Goal: Transaction & Acquisition: Obtain resource

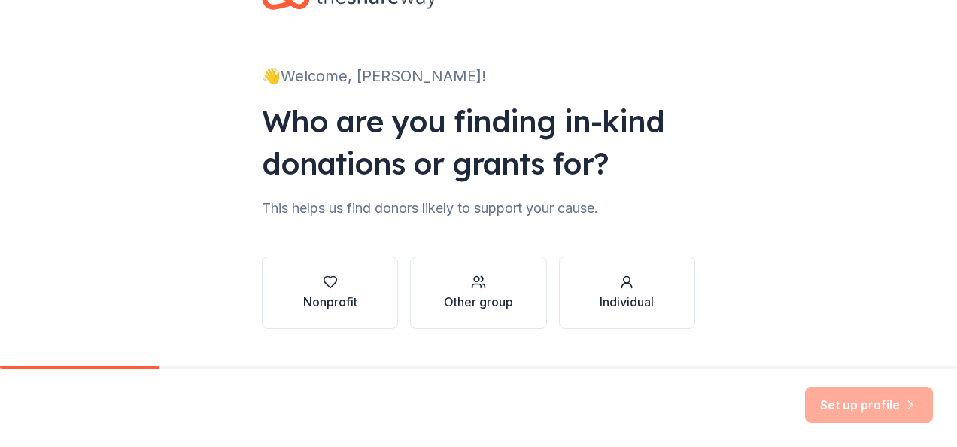
scroll to position [91, 0]
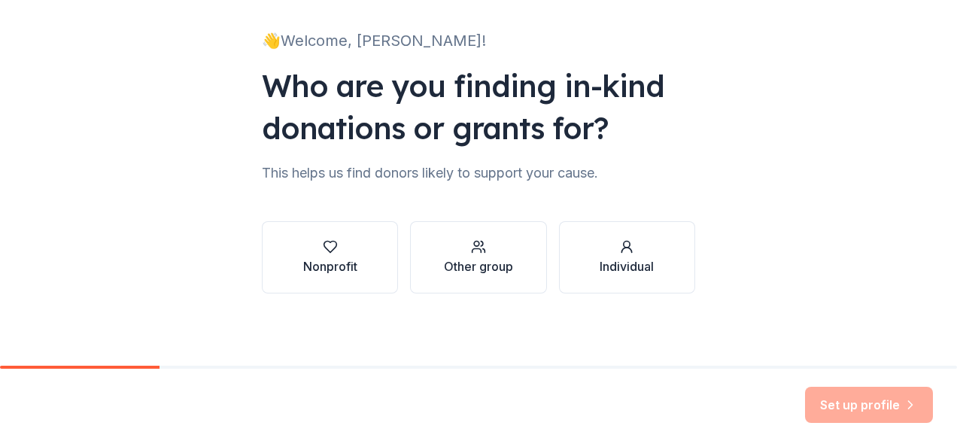
click at [914, 185] on div "👋 Welcome, Brittany! Who are you finding in-kind donations or grants for? This …" at bounding box center [478, 137] width 957 height 457
click at [323, 243] on icon "button" at bounding box center [330, 246] width 15 height 15
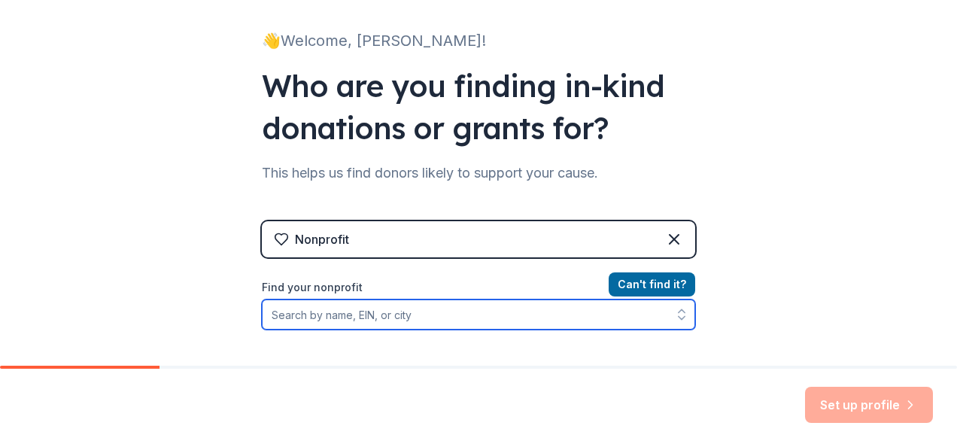
click at [352, 312] on input "Find your nonprofit" at bounding box center [478, 314] width 433 height 30
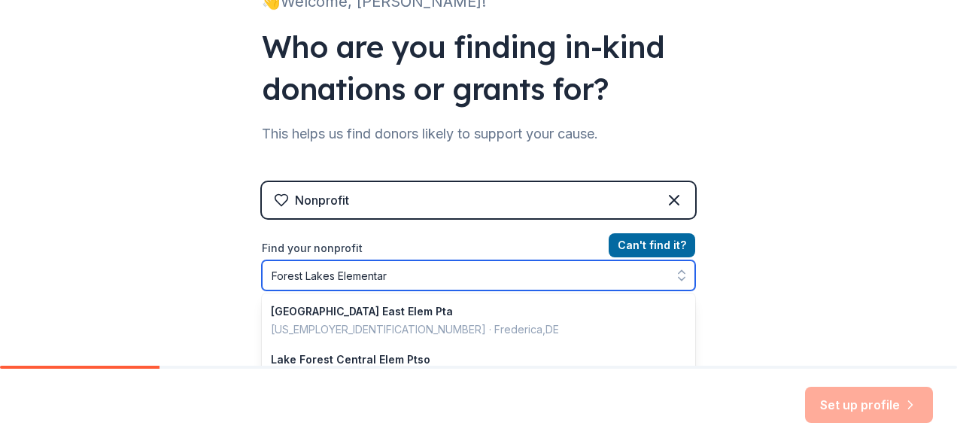
type input "Forest Lakes Elementary"
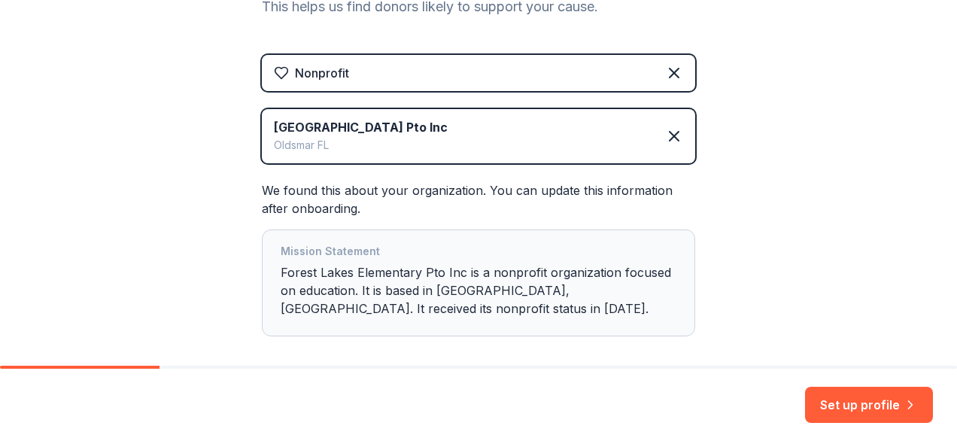
scroll to position [281, 0]
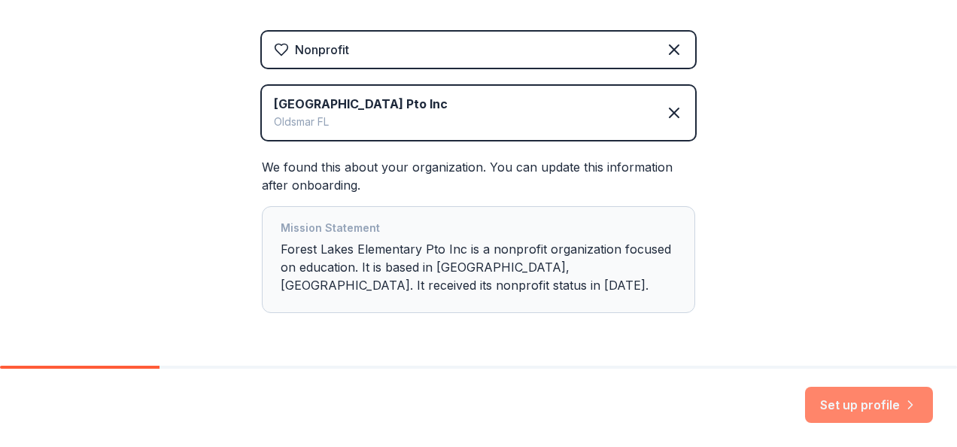
click at [832, 403] on button "Set up profile" at bounding box center [869, 405] width 128 height 36
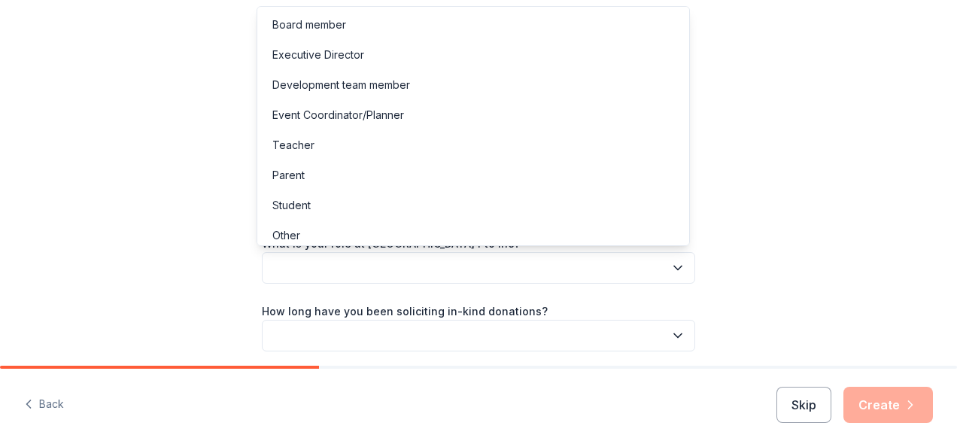
click at [297, 263] on button "button" at bounding box center [478, 268] width 433 height 32
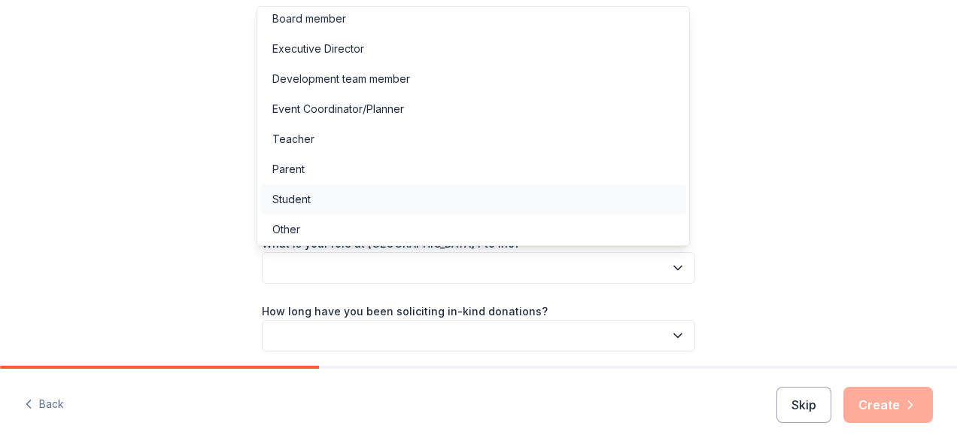
scroll to position [8, 0]
click at [315, 14] on div "Board member" at bounding box center [309, 17] width 74 height 18
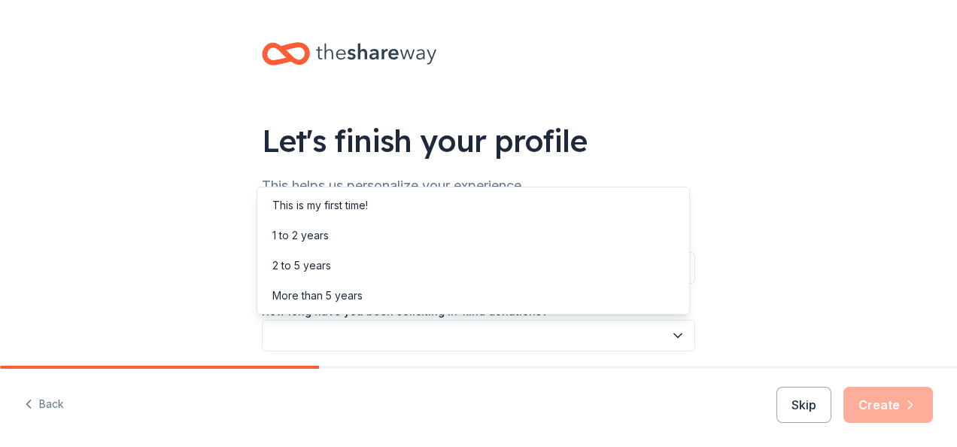
click at [324, 335] on button "button" at bounding box center [478, 336] width 433 height 32
click at [348, 205] on div "This is my first time!" at bounding box center [320, 205] width 96 height 18
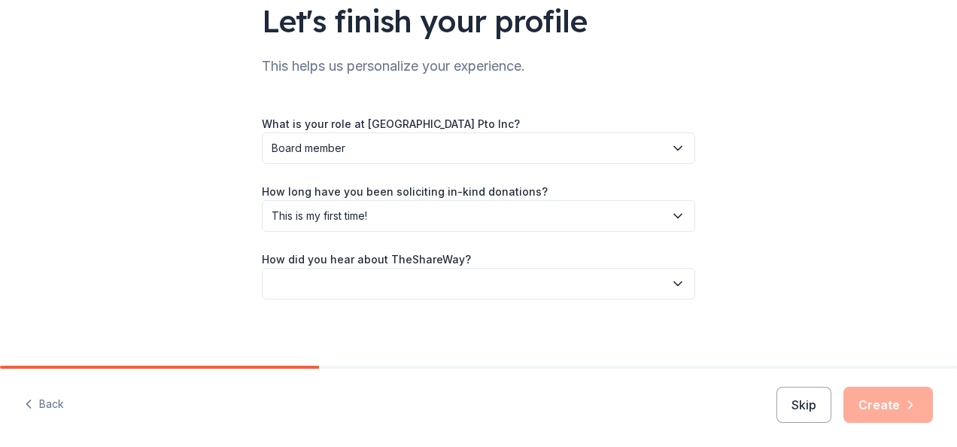
scroll to position [126, 0]
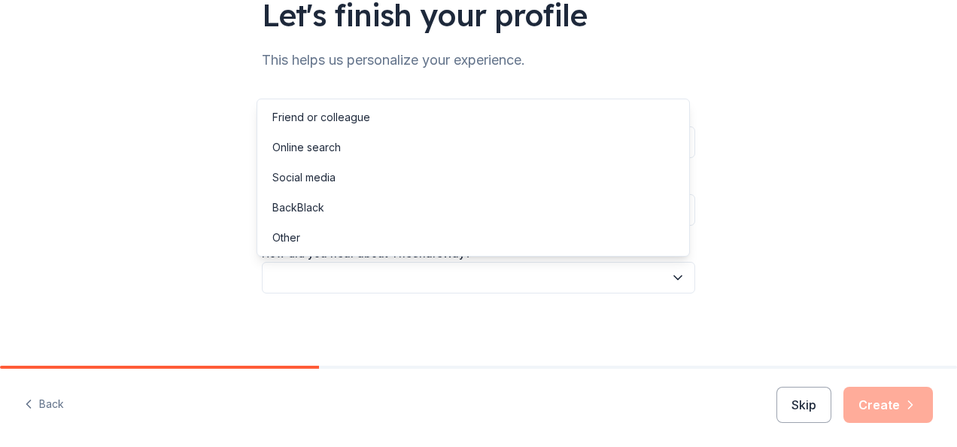
click at [319, 277] on button "button" at bounding box center [478, 278] width 433 height 32
click at [321, 150] on div "Online search" at bounding box center [306, 147] width 68 height 18
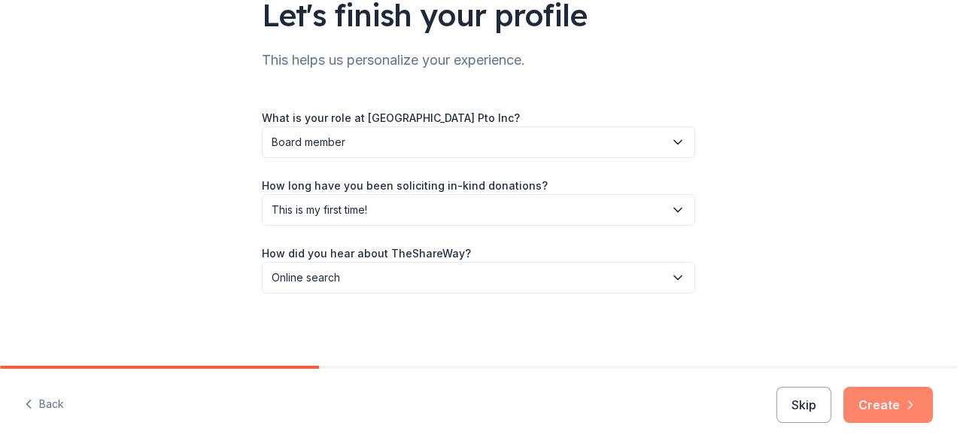
click at [907, 406] on icon "button" at bounding box center [910, 404] width 15 height 15
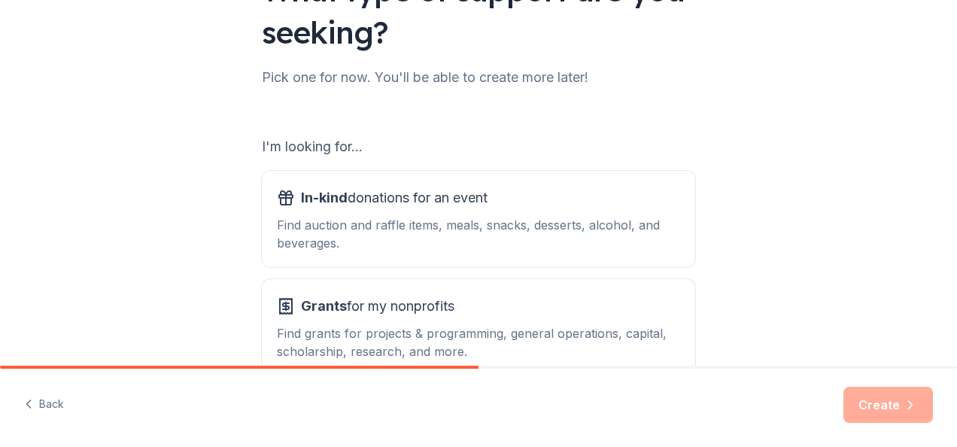
scroll to position [226, 0]
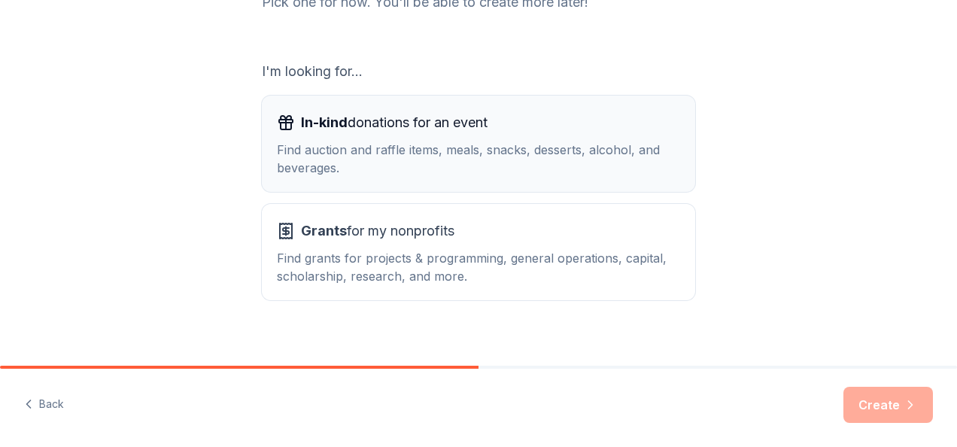
click at [417, 176] on div "Find auction and raffle items, meals, snacks, desserts, alcohol, and beverages." at bounding box center [478, 159] width 403 height 36
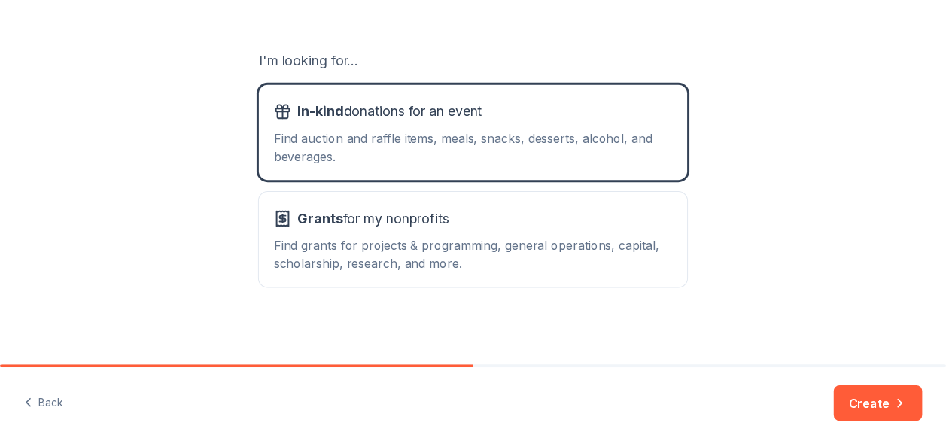
scroll to position [242, 0]
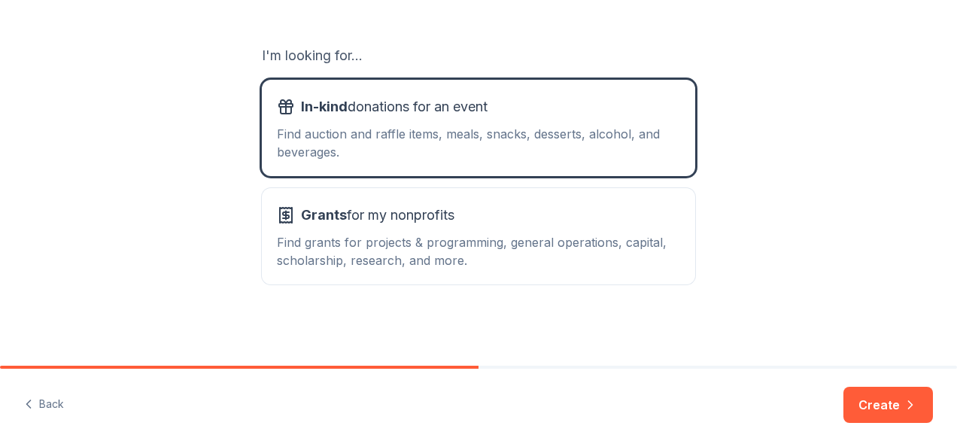
click at [917, 395] on button "Create" at bounding box center [889, 405] width 90 height 36
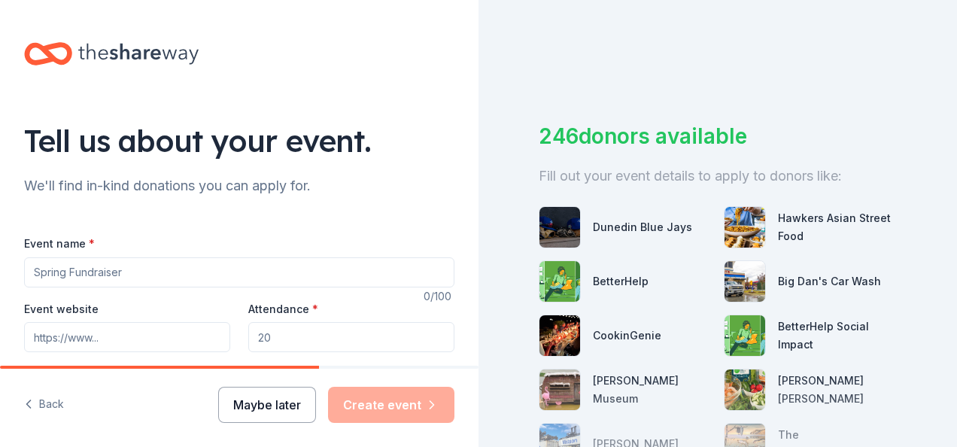
click at [299, 408] on button "Maybe later" at bounding box center [267, 405] width 98 height 36
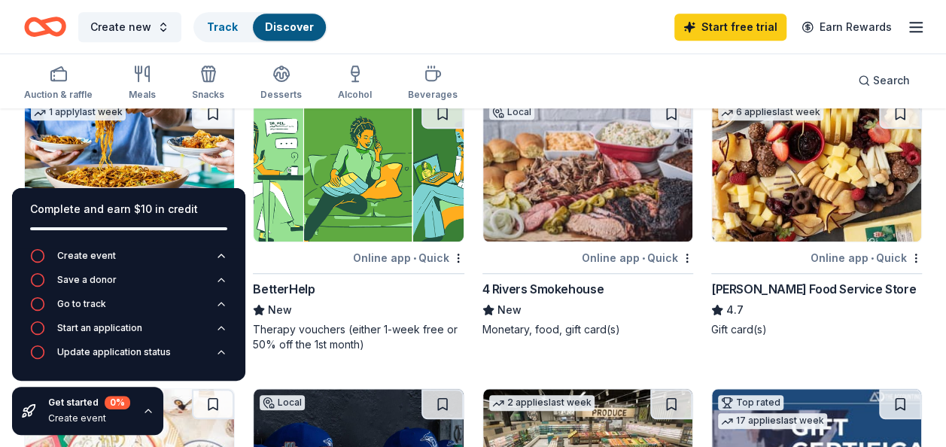
scroll to position [451, 0]
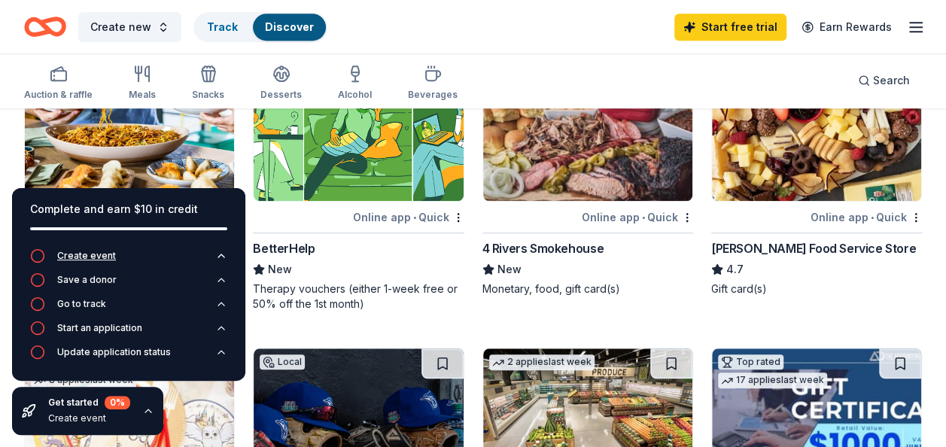
click at [219, 254] on icon "button" at bounding box center [221, 256] width 12 height 12
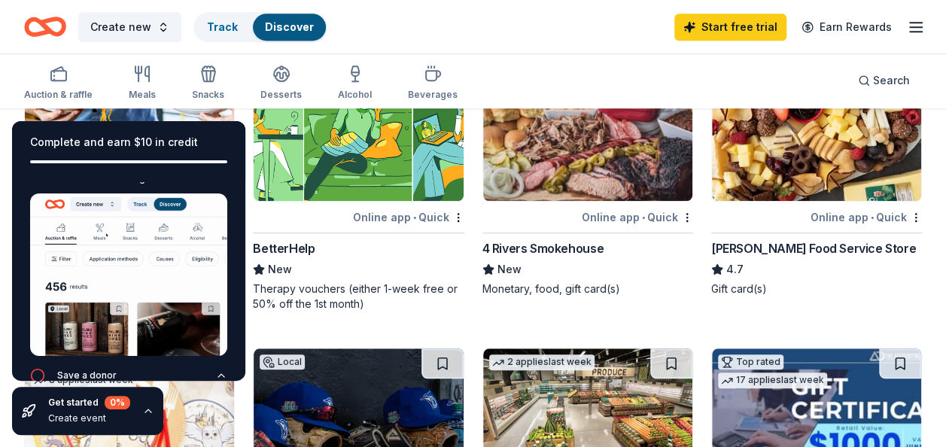
scroll to position [137, 0]
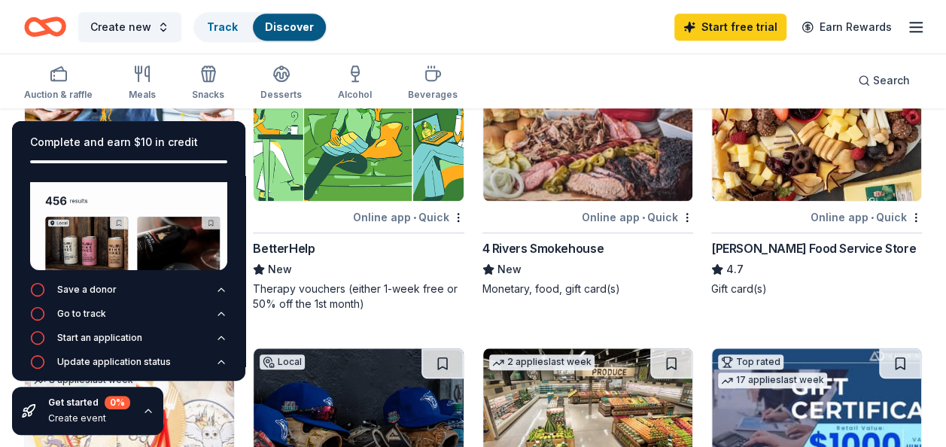
click at [451, 32] on div "Create new Track Discover Start free trial Earn Rewards" at bounding box center [473, 26] width 898 height 35
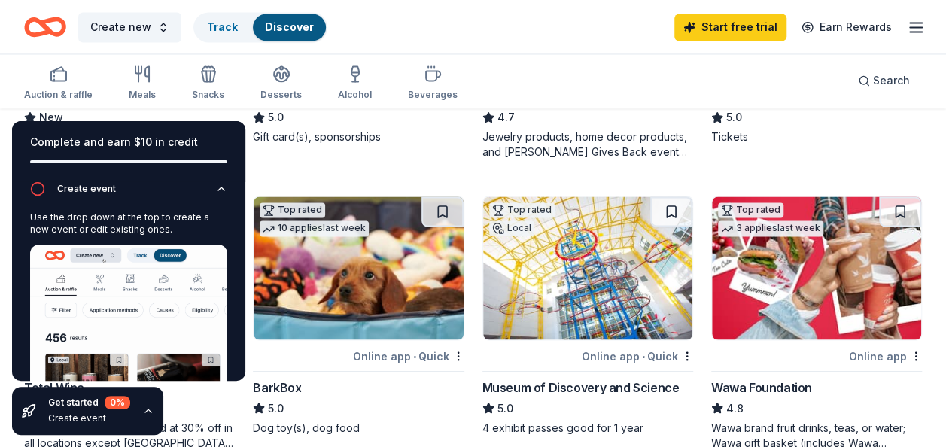
scroll to position [1204, 0]
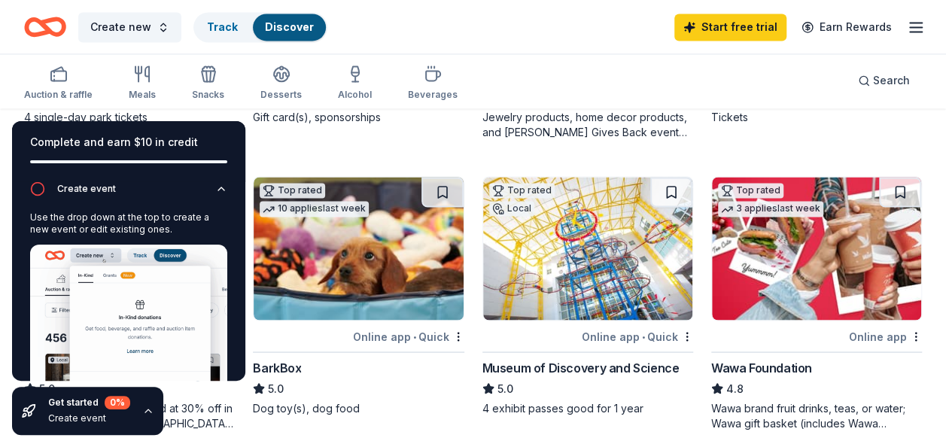
click at [794, 368] on div "Wawa Foundation" at bounding box center [761, 367] width 101 height 18
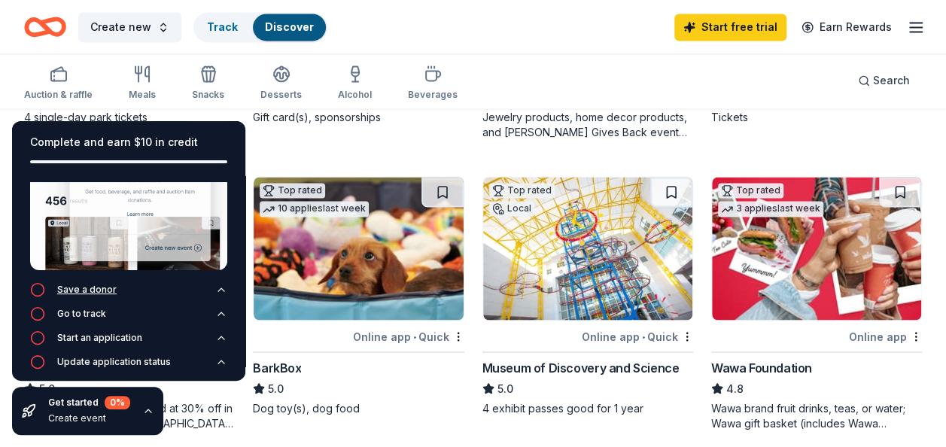
click at [215, 284] on icon "button" at bounding box center [221, 290] width 12 height 12
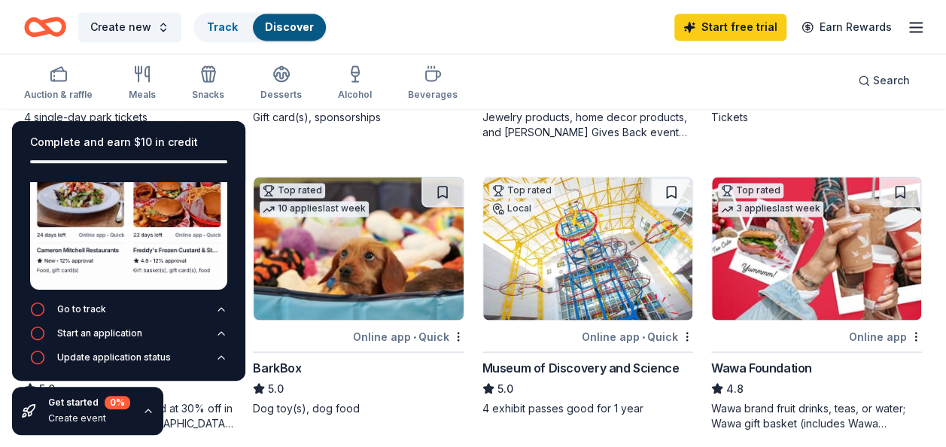
scroll to position [87, 0]
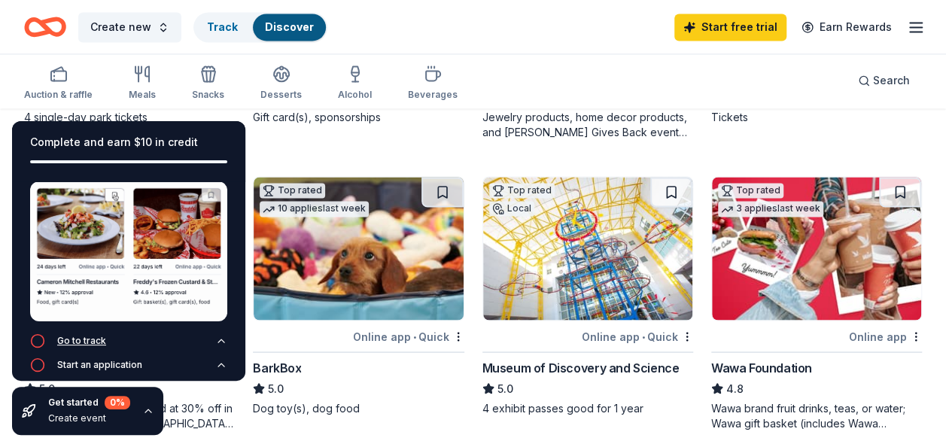
click at [215, 335] on icon "button" at bounding box center [221, 341] width 12 height 12
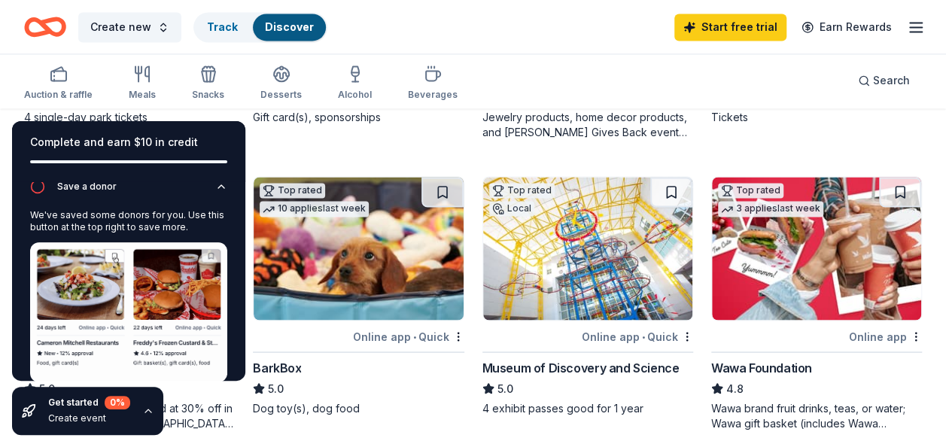
scroll to position [23, 0]
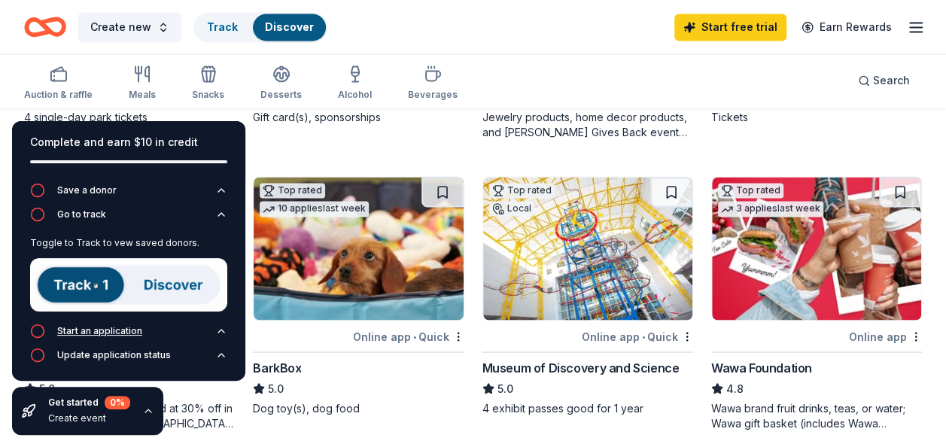
click at [215, 329] on icon "button" at bounding box center [221, 331] width 12 height 12
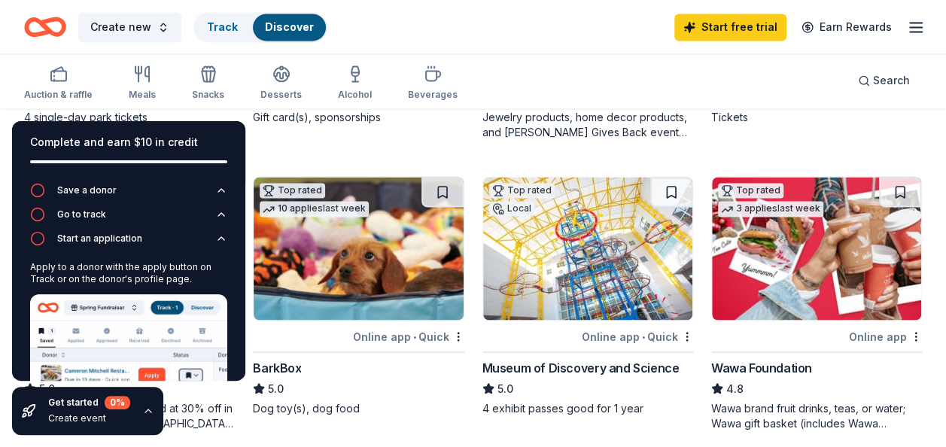
scroll to position [104, 0]
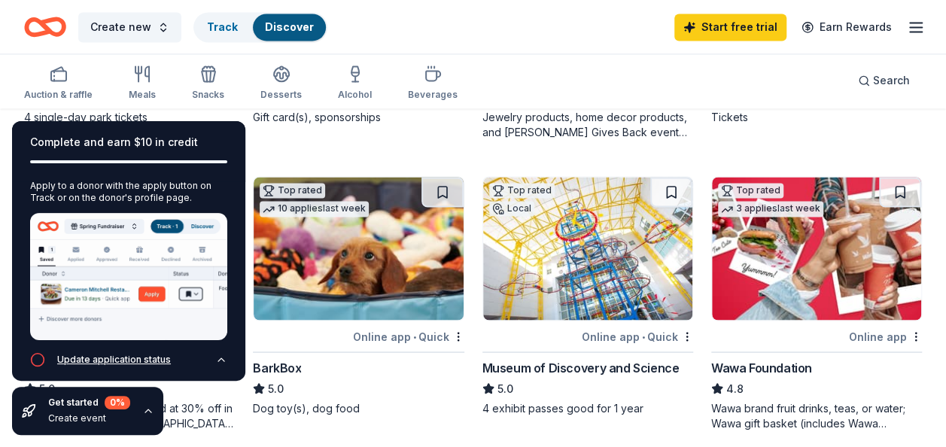
click at [218, 358] on icon "button" at bounding box center [221, 359] width 6 height 3
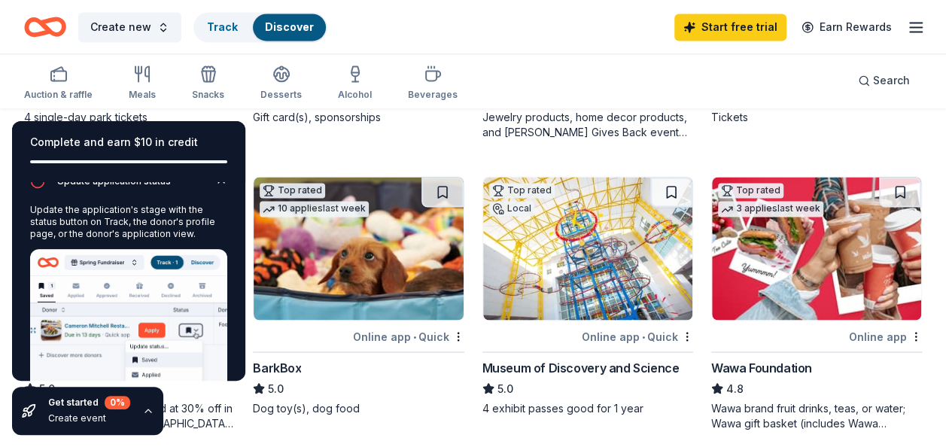
click at [39, 181] on div "Complete and earn $10 in credit" at bounding box center [128, 151] width 233 height 60
click at [147, 144] on div "Complete and earn $10 in credit" at bounding box center [128, 142] width 197 height 18
click at [147, 412] on icon "button" at bounding box center [148, 411] width 12 height 12
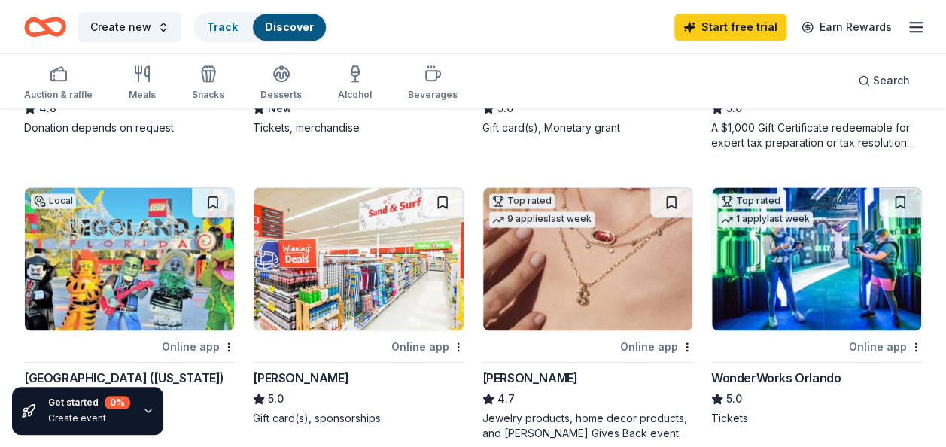
scroll to position [677, 0]
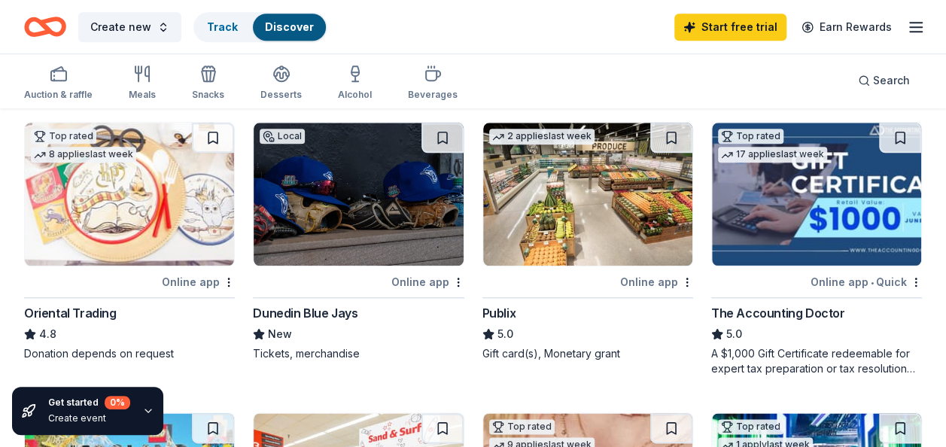
click at [553, 227] on img at bounding box center [587, 194] width 209 height 143
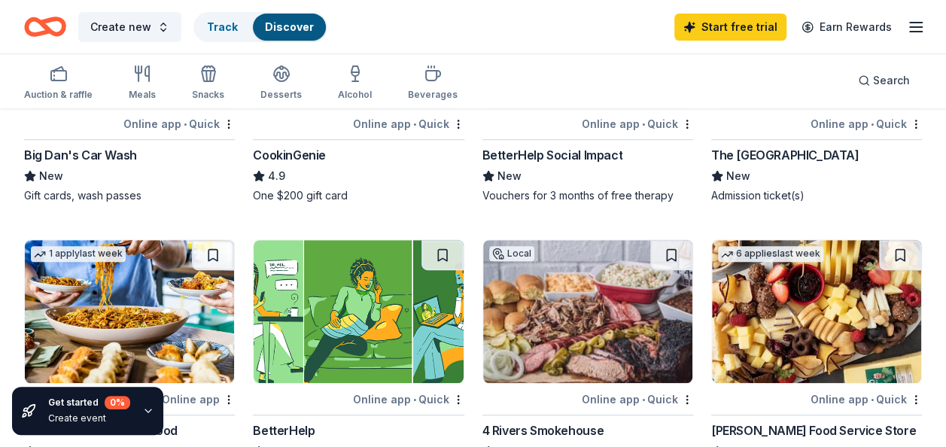
scroll to position [376, 0]
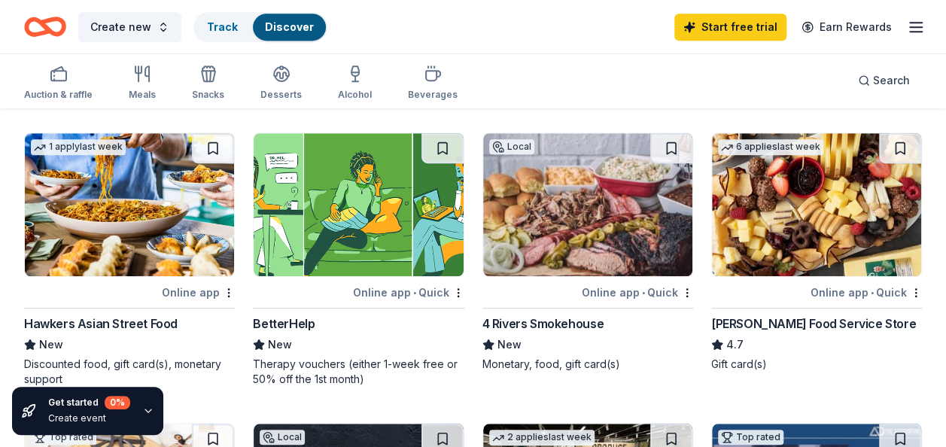
click at [584, 319] on div "4 Rivers Smokehouse" at bounding box center [542, 324] width 121 height 18
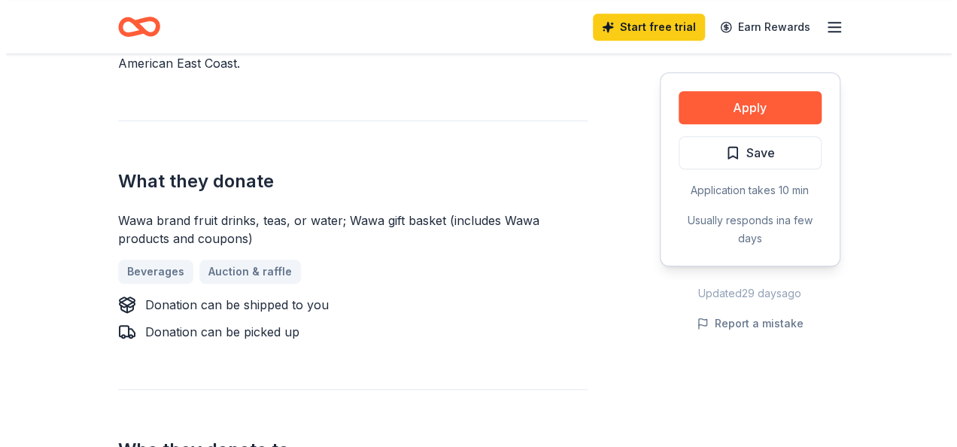
scroll to position [602, 0]
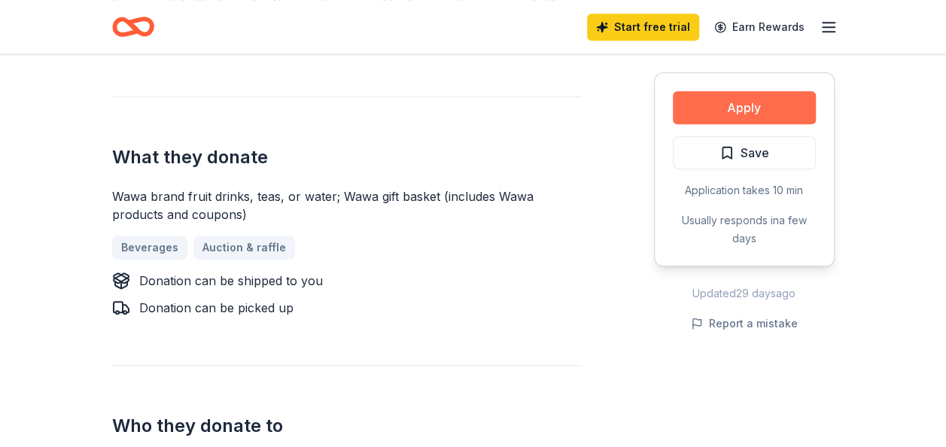
click at [772, 103] on button "Apply" at bounding box center [744, 107] width 143 height 33
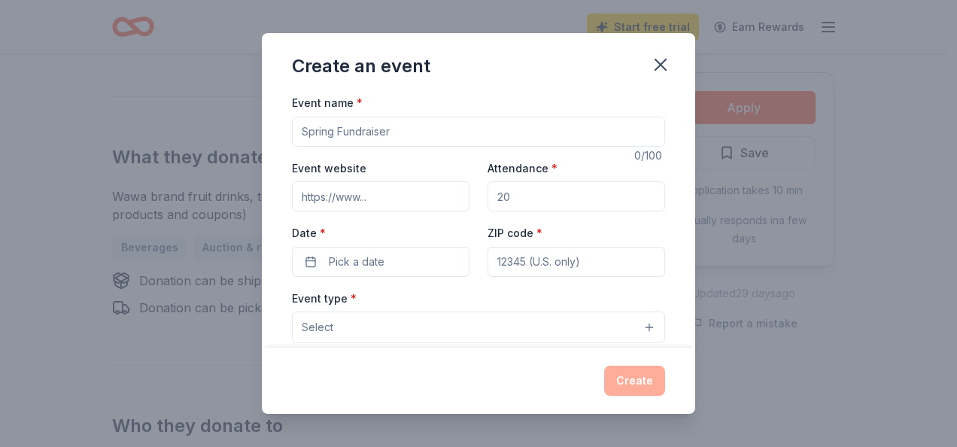
drag, startPoint x: 412, startPoint y: 126, endPoint x: 301, endPoint y: 132, distance: 111.5
click at [301, 132] on input "Event name *" at bounding box center [478, 132] width 373 height 30
type input "Staff Appreciation"
click at [424, 314] on button "Select" at bounding box center [478, 328] width 373 height 32
click at [418, 327] on button "Select" at bounding box center [478, 328] width 373 height 32
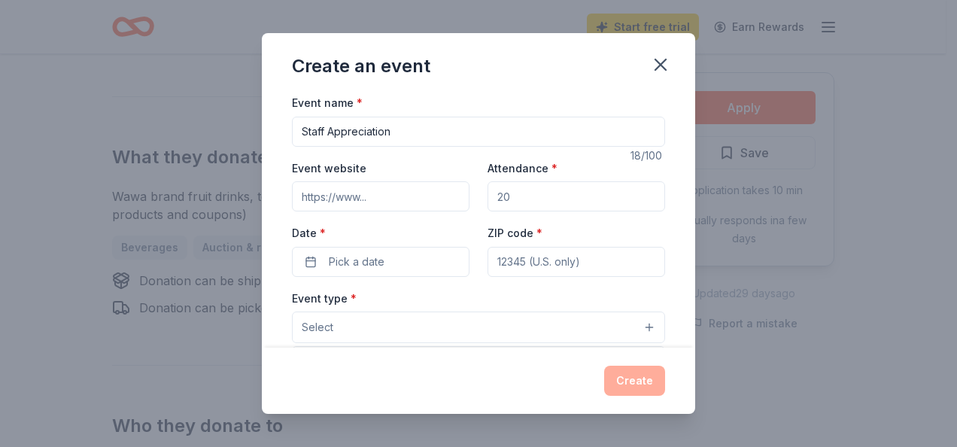
click at [633, 326] on button "Select" at bounding box center [478, 328] width 373 height 32
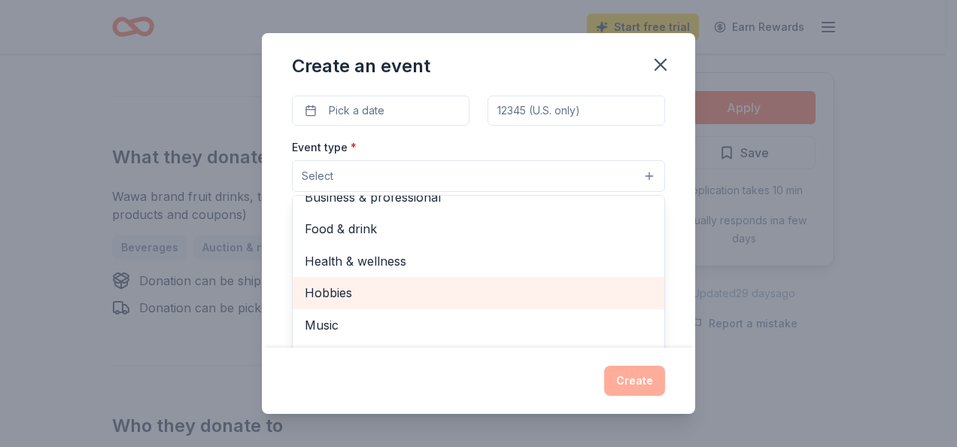
scroll to position [150, 0]
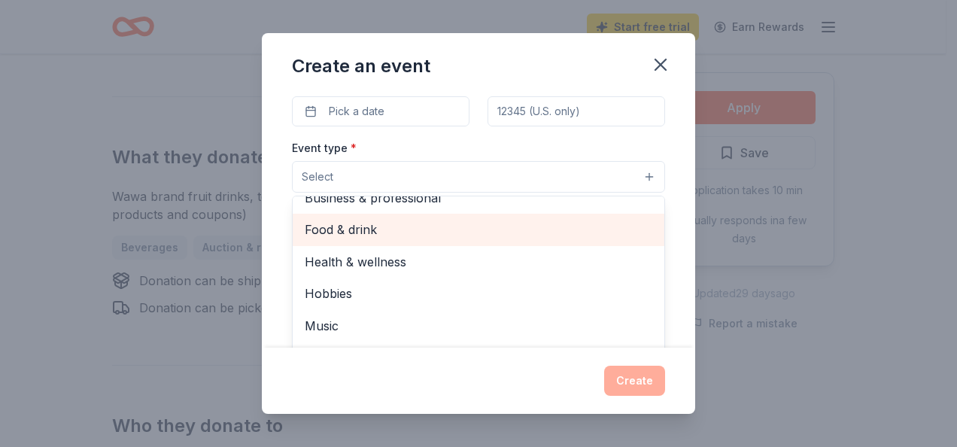
click at [377, 234] on span "Food & drink" at bounding box center [479, 230] width 348 height 20
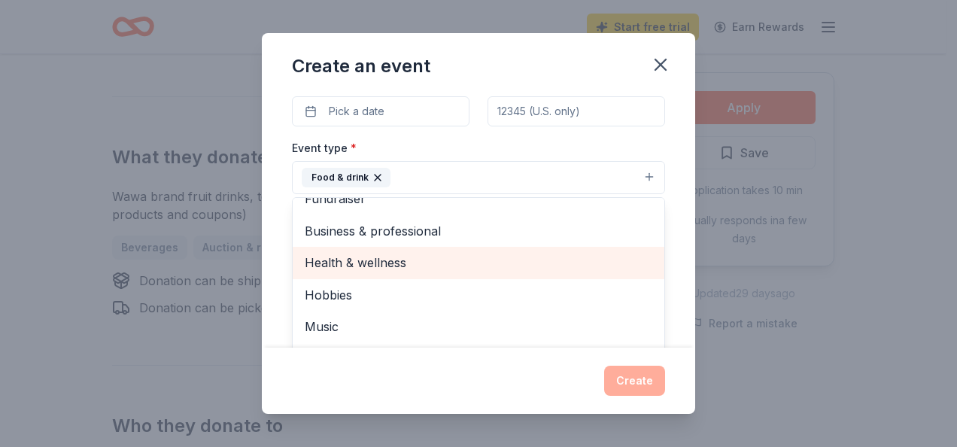
scroll to position [0, 0]
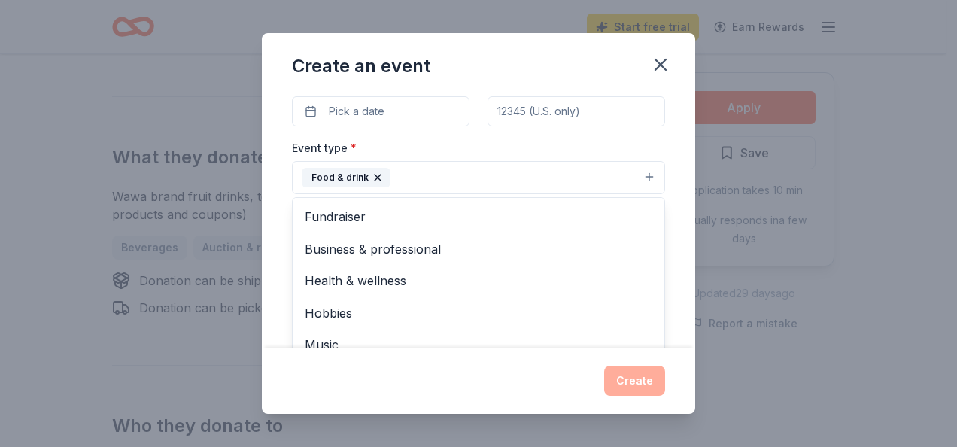
click at [670, 157] on div "Event name * Staff Appreciation 18 /100 Event website Attendance * Date * Pick …" at bounding box center [478, 220] width 433 height 254
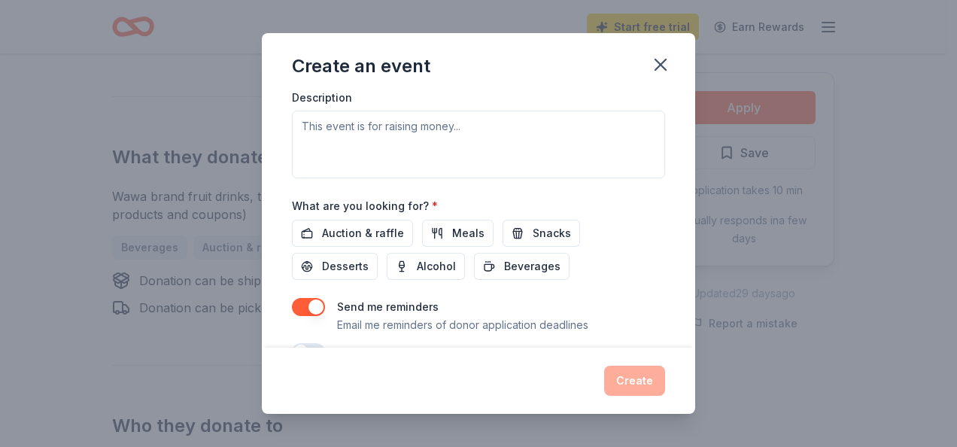
scroll to position [451, 0]
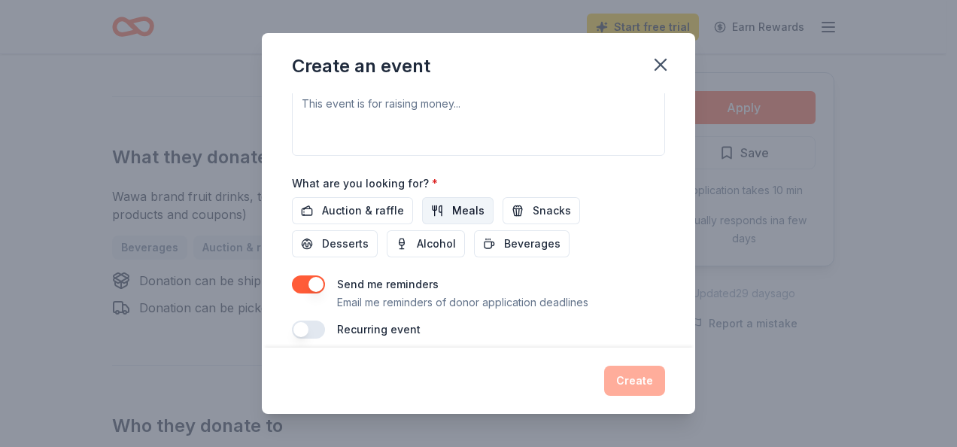
click at [473, 205] on span "Meals" at bounding box center [468, 211] width 32 height 18
click at [524, 205] on button "Snacks" at bounding box center [542, 210] width 78 height 27
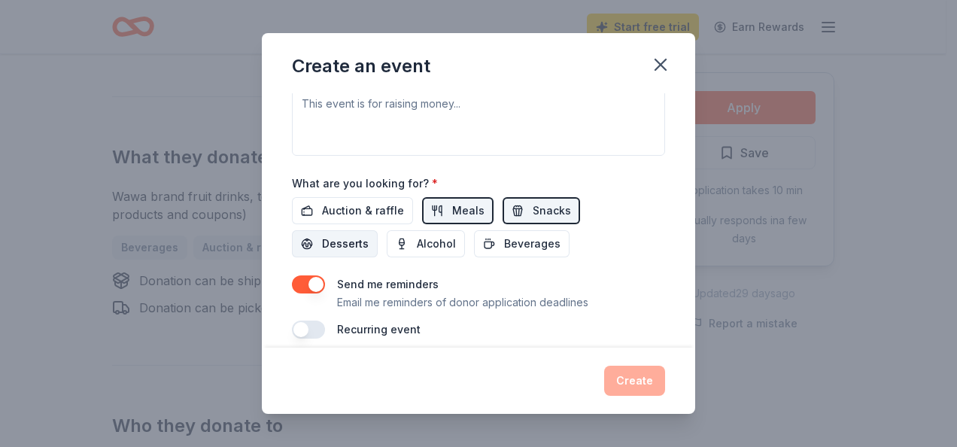
click at [354, 235] on span "Desserts" at bounding box center [345, 244] width 47 height 18
click at [528, 242] on span "Beverages" at bounding box center [532, 244] width 56 height 18
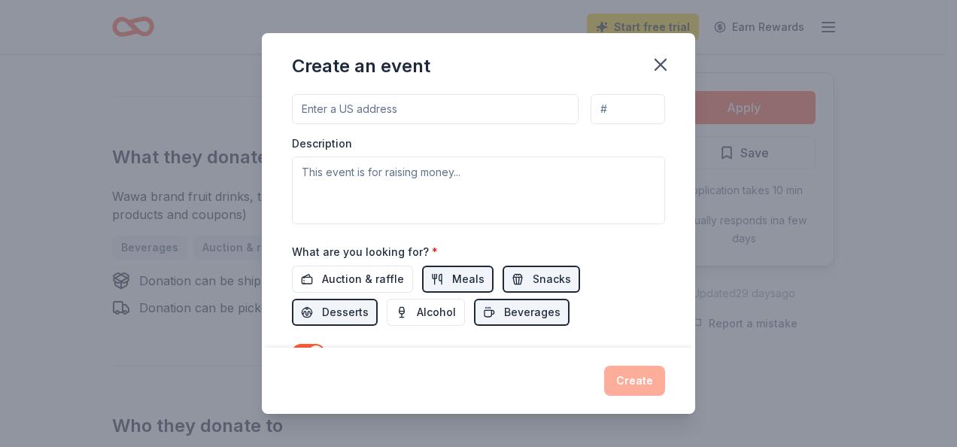
scroll to position [161, 0]
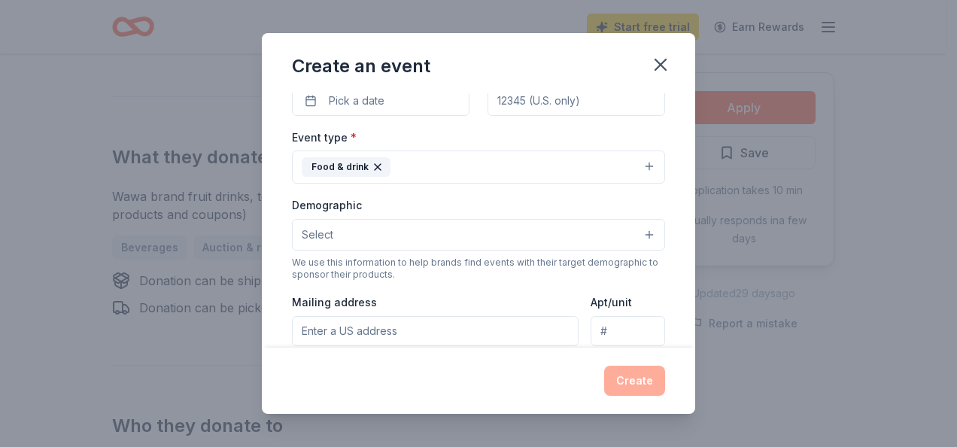
click at [641, 228] on button "Select" at bounding box center [478, 235] width 373 height 32
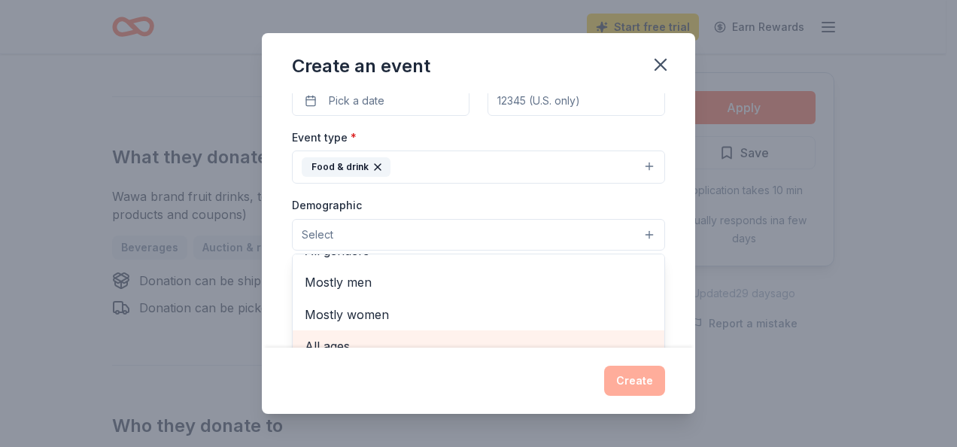
scroll to position [0, 0]
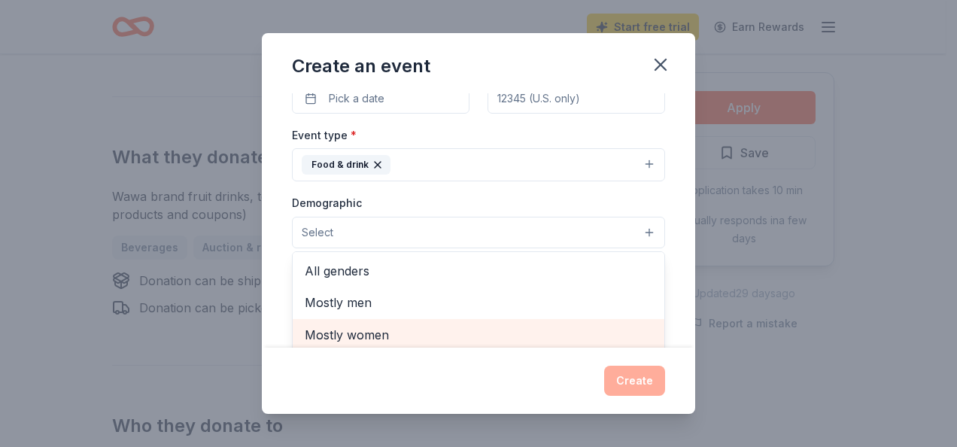
click at [385, 326] on span "Mostly women" at bounding box center [479, 335] width 348 height 20
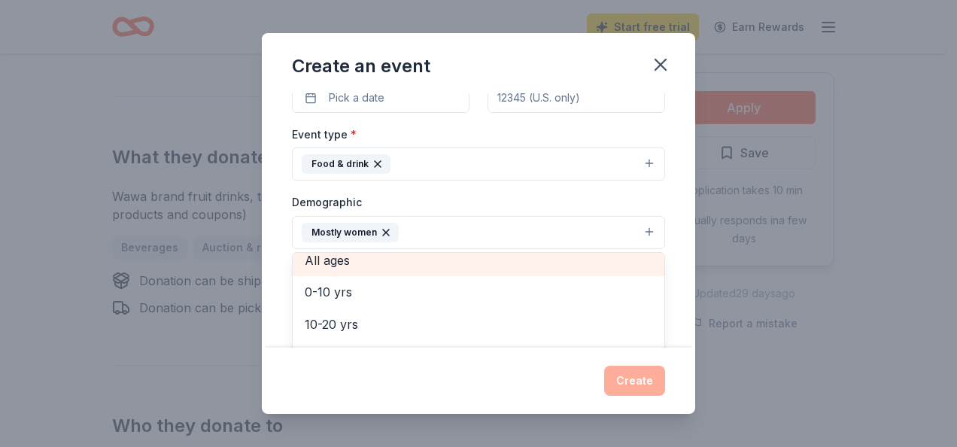
scroll to position [66, 0]
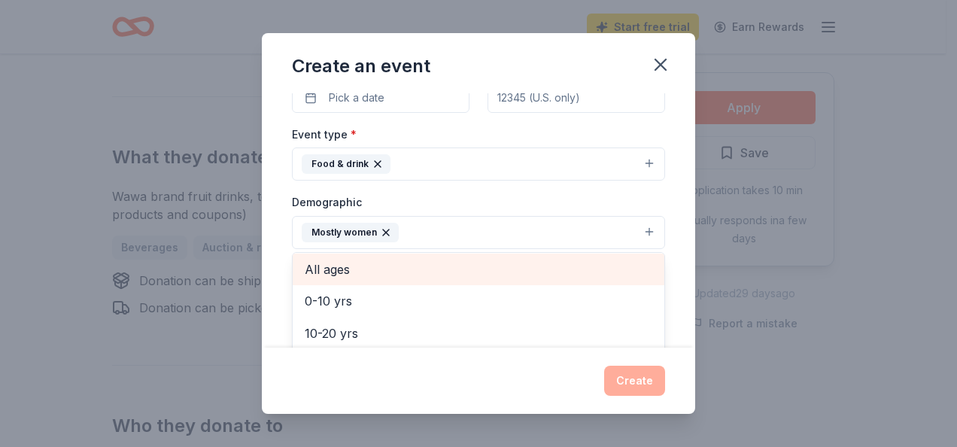
click at [345, 260] on span "All ages" at bounding box center [479, 270] width 348 height 20
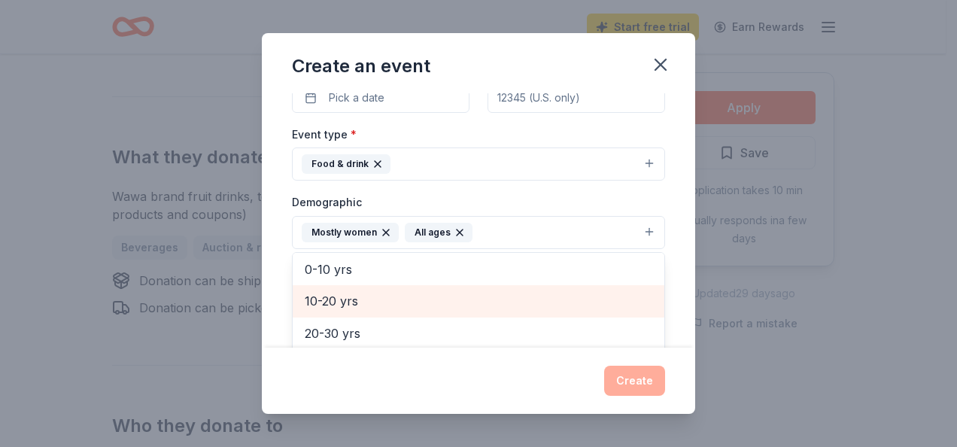
scroll to position [0, 0]
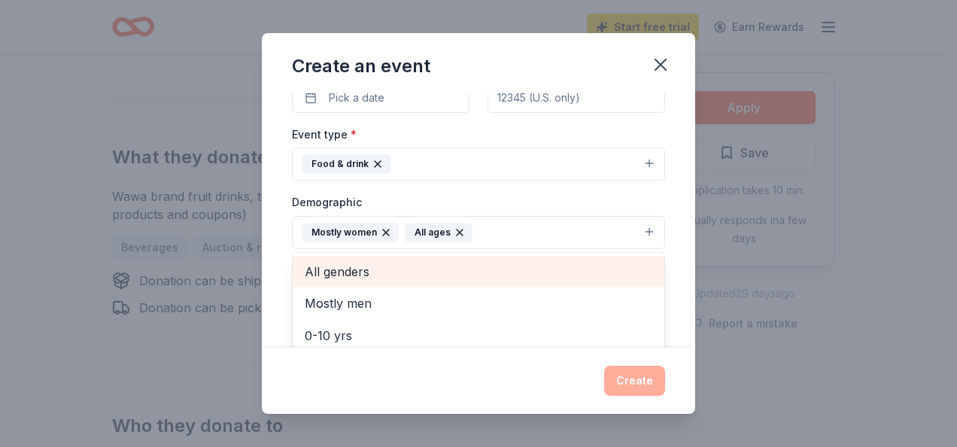
click at [368, 267] on span "All genders" at bounding box center [479, 272] width 348 height 20
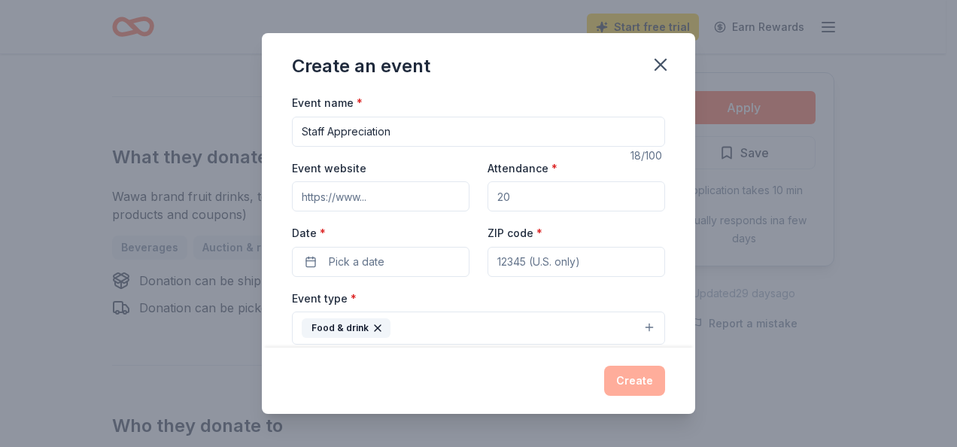
click at [364, 199] on div "Event name * Staff Appreciation 18 /100 Event website Attendance * Date * Pick …" at bounding box center [478, 442] width 373 height 698
drag, startPoint x: 527, startPoint y: 199, endPoint x: 482, endPoint y: 199, distance: 44.4
click at [488, 199] on input "Attendance *" at bounding box center [577, 196] width 178 height 30
type input "7"
type input "80"
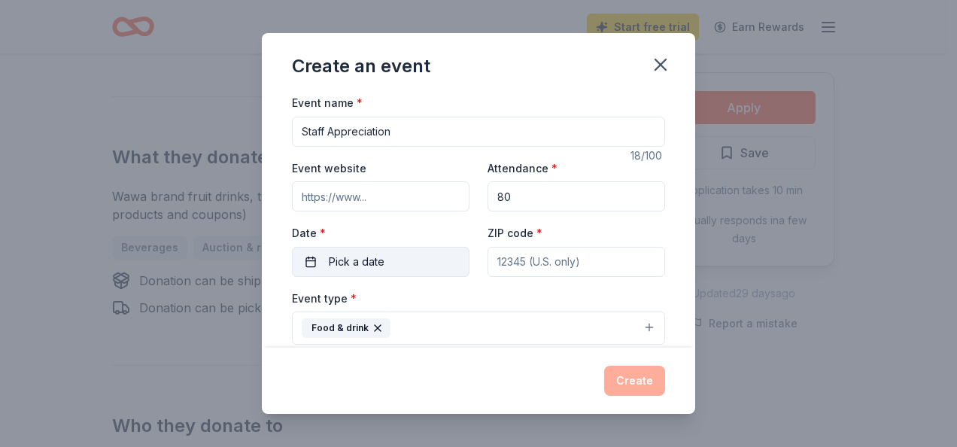
click at [377, 266] on span "Pick a date" at bounding box center [357, 262] width 56 height 18
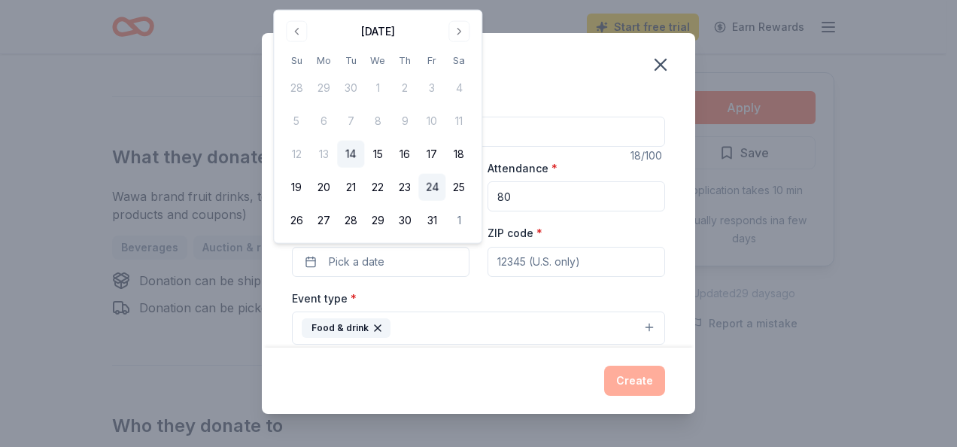
click at [438, 184] on button "24" at bounding box center [431, 187] width 27 height 27
click at [558, 265] on input "ZIP code *" at bounding box center [577, 262] width 178 height 30
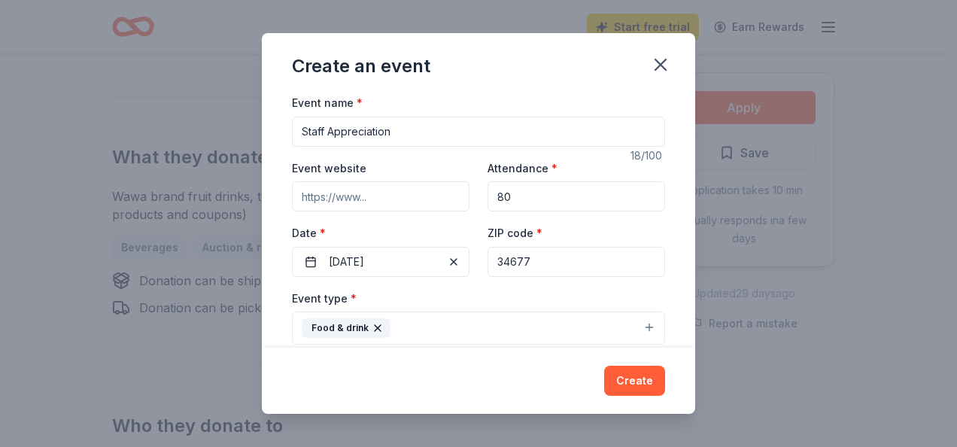
type input "34677"
click at [681, 236] on div "Event name * Staff Appreciation 18 /100 Event website Attendance * 80 Date * 10…" at bounding box center [478, 220] width 433 height 254
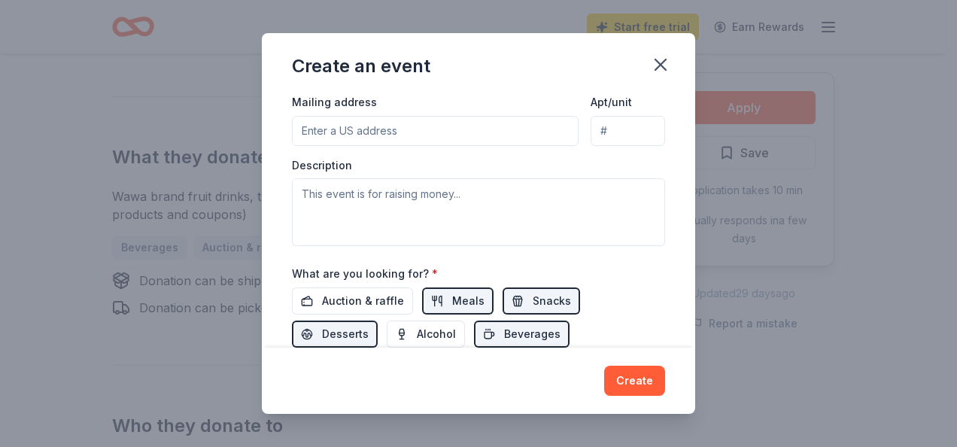
scroll to position [296, 0]
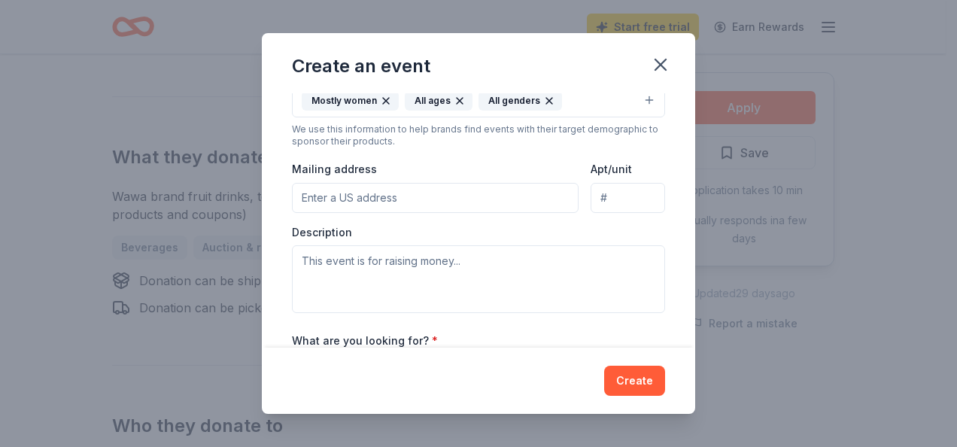
click at [319, 193] on input "Mailing address" at bounding box center [435, 198] width 287 height 30
type input "301 Pine Ave N. Oldsmar, FL 34677"
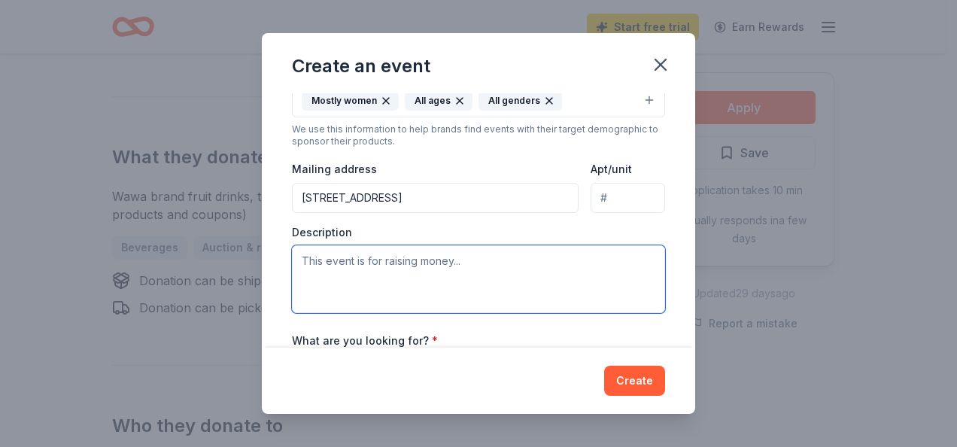
click at [373, 263] on textarea at bounding box center [478, 279] width 373 height 68
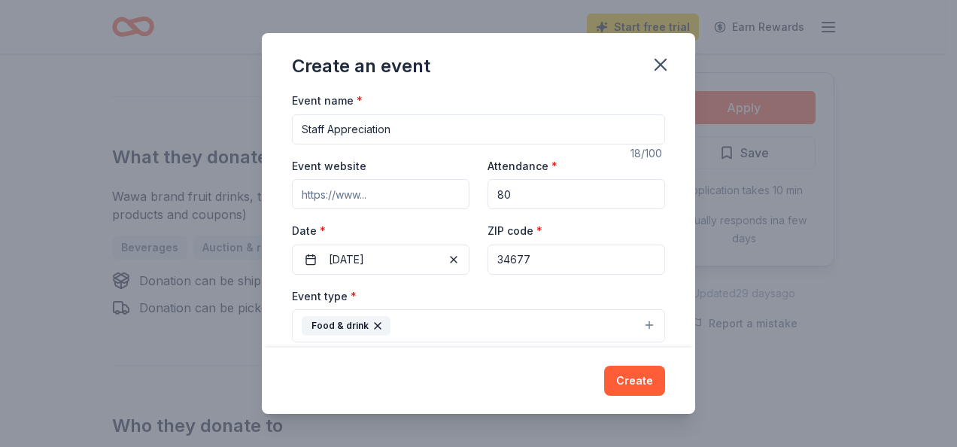
scroll to position [0, 0]
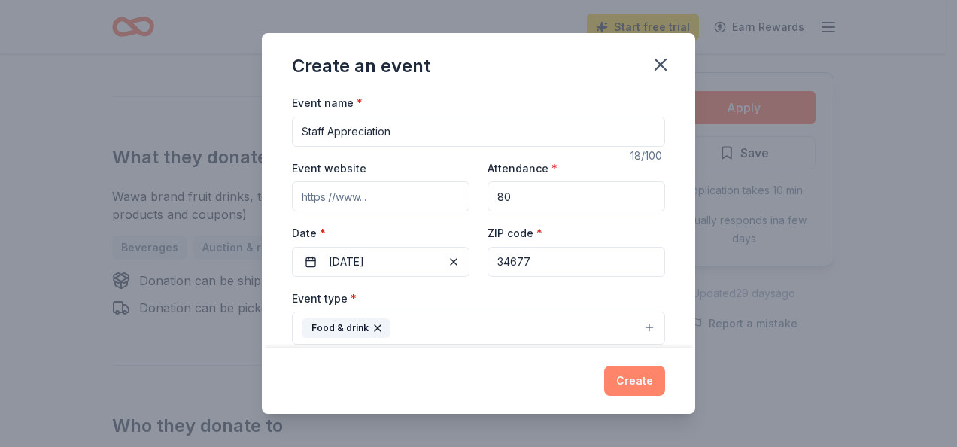
type textarea "This is an event to show teacher appreciation."
click at [654, 381] on button "Create" at bounding box center [634, 381] width 61 height 30
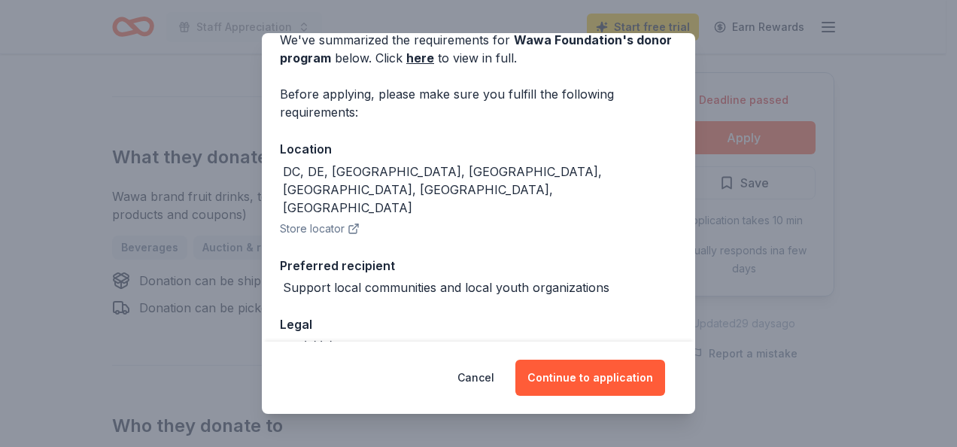
scroll to position [132, 0]
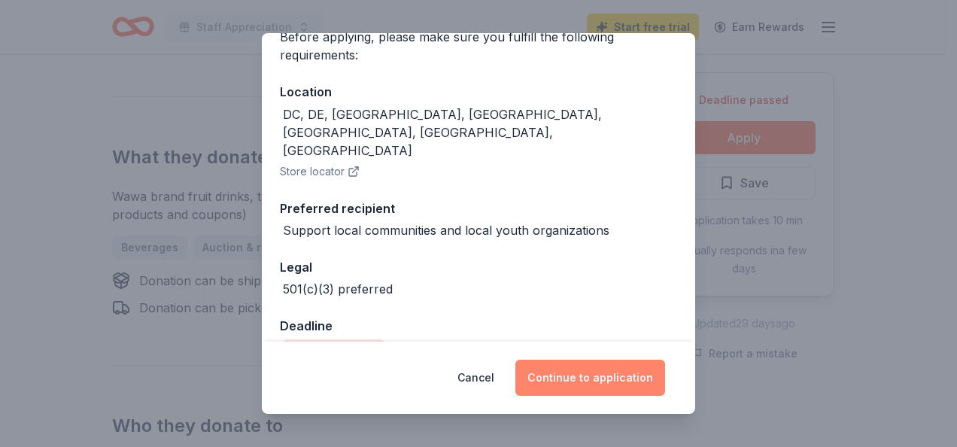
click at [593, 375] on button "Continue to application" at bounding box center [590, 378] width 150 height 36
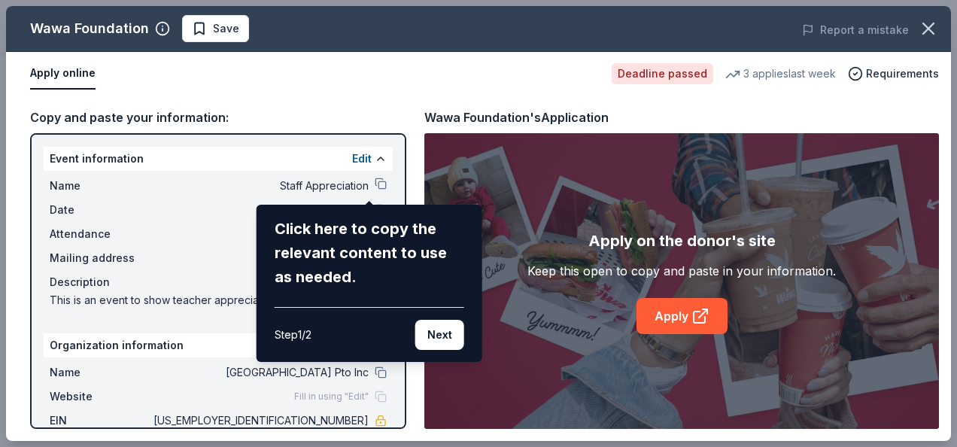
click at [383, 202] on div "Wawa Foundation Save Report a mistake Apply online Deadline passed 3 applies la…" at bounding box center [478, 223] width 945 height 435
click at [263, 193] on div "Wawa Foundation Save Report a mistake Apply online Deadline passed 3 applies la…" at bounding box center [478, 223] width 945 height 435
click at [652, 315] on div "Wawa Foundation Save Report a mistake Apply online Deadline passed 3 applies la…" at bounding box center [478, 223] width 945 height 435
click at [694, 311] on div "Wawa Foundation Save Report a mistake Apply online Deadline passed 3 applies la…" at bounding box center [478, 223] width 945 height 435
drag, startPoint x: 416, startPoint y: 325, endPoint x: 432, endPoint y: 327, distance: 15.9
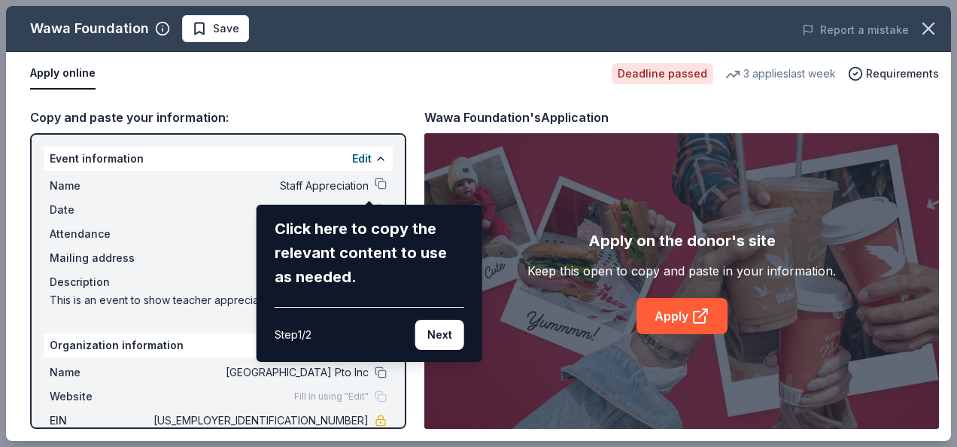
click at [418, 325] on button "Next" at bounding box center [439, 335] width 49 height 30
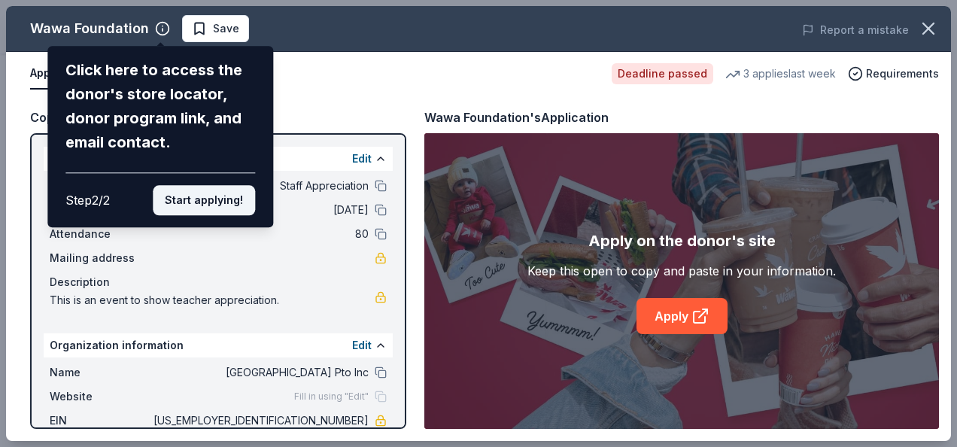
click at [217, 202] on button "Start applying!" at bounding box center [204, 200] width 102 height 30
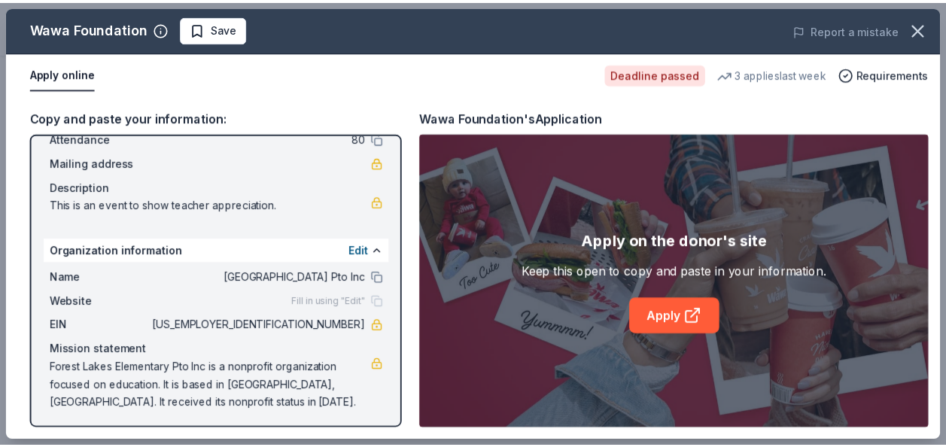
scroll to position [99, 0]
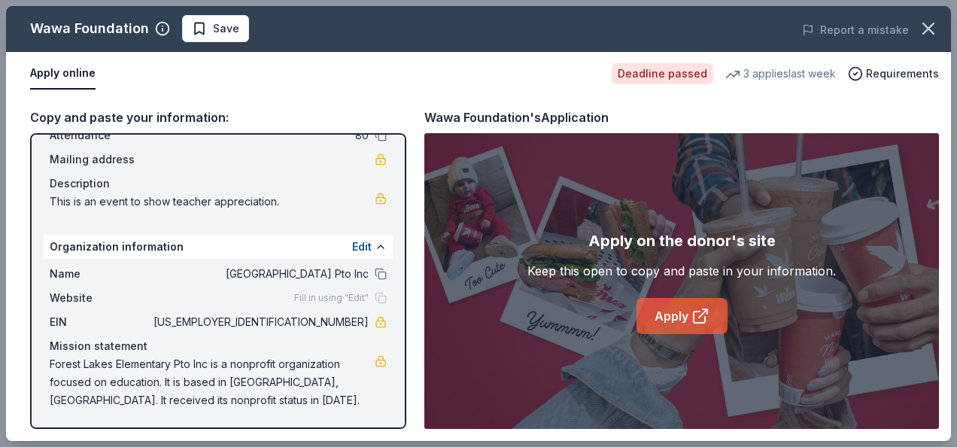
click at [678, 315] on link "Apply" at bounding box center [682, 316] width 91 height 36
click at [930, 26] on icon "button" at bounding box center [928, 28] width 11 height 11
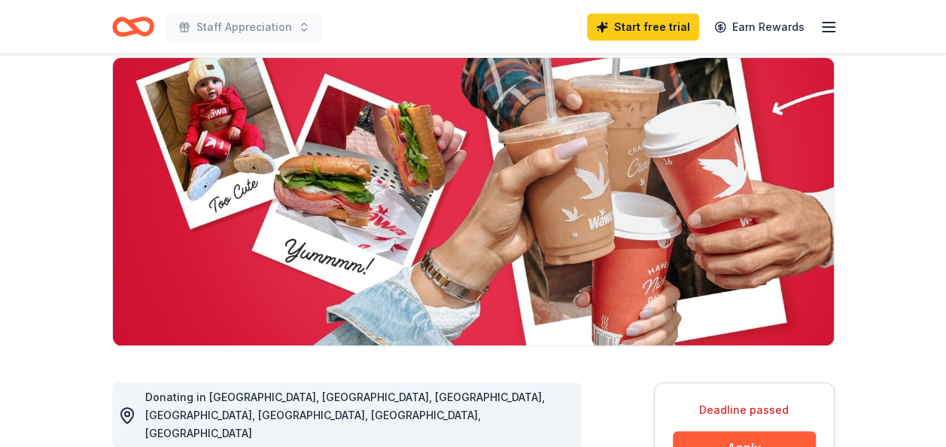
scroll to position [0, 0]
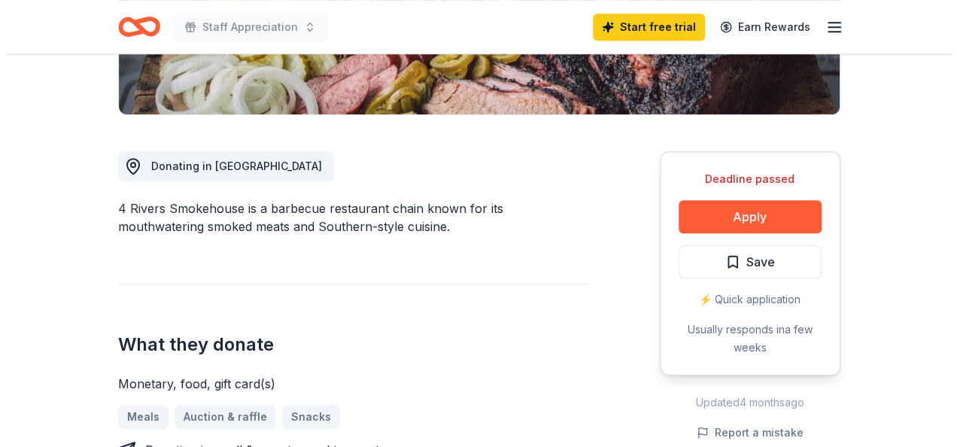
scroll to position [376, 0]
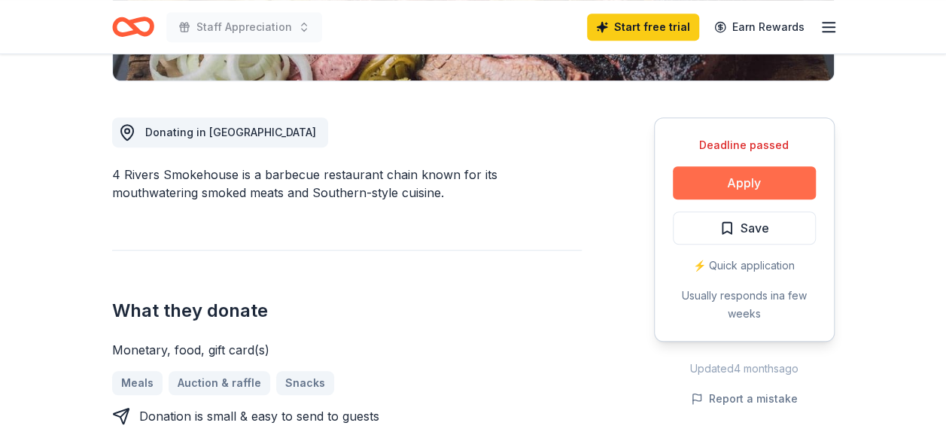
click at [707, 191] on button "Apply" at bounding box center [744, 182] width 143 height 33
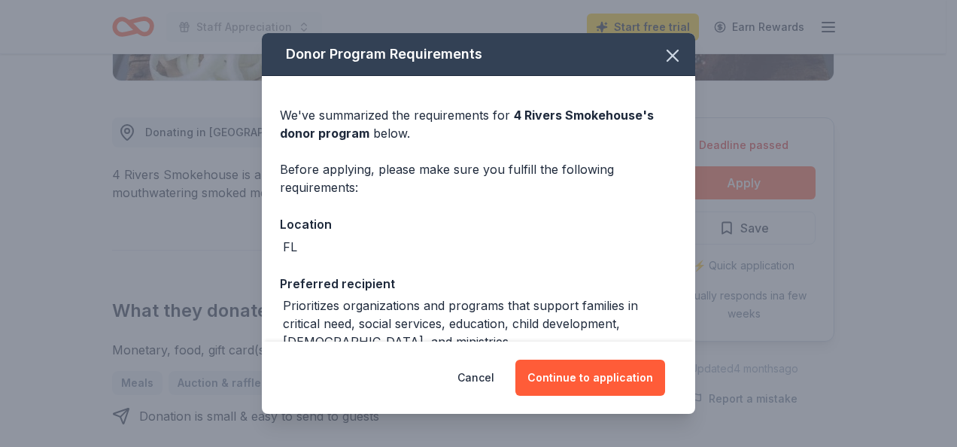
scroll to position [260, 0]
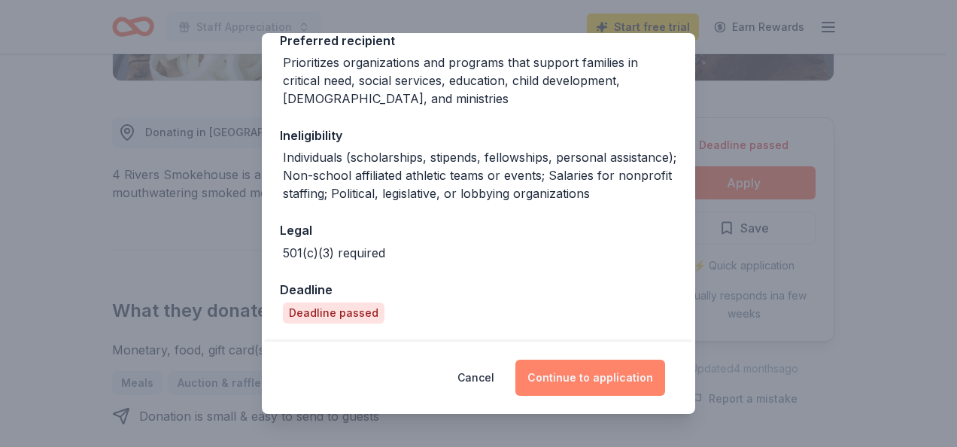
click at [584, 378] on button "Continue to application" at bounding box center [590, 378] width 150 height 36
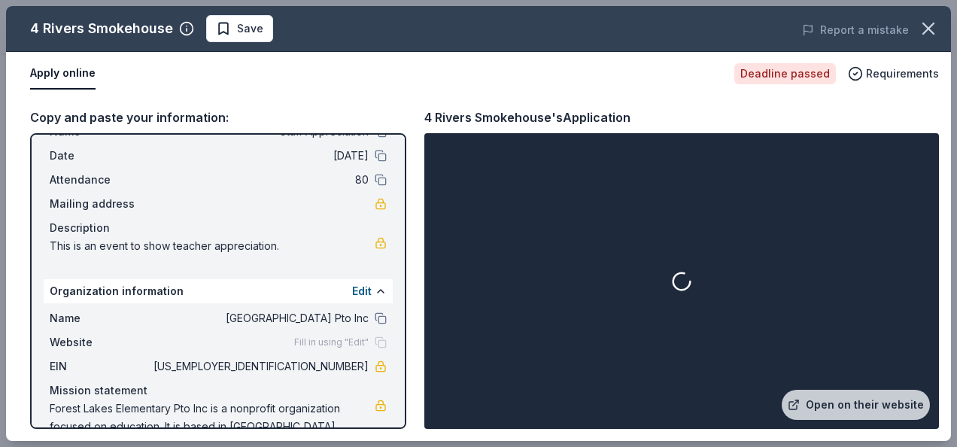
scroll to position [99, 0]
